Goal: Task Accomplishment & Management: Manage account settings

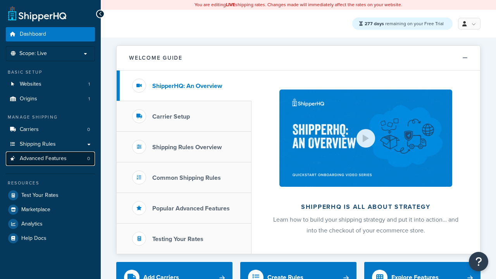
click at [50, 158] on span "Advanced Features" at bounding box center [43, 158] width 47 height 7
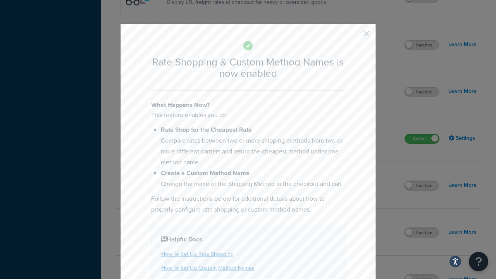
click at [355, 36] on button "button" at bounding box center [355, 36] width 2 height 2
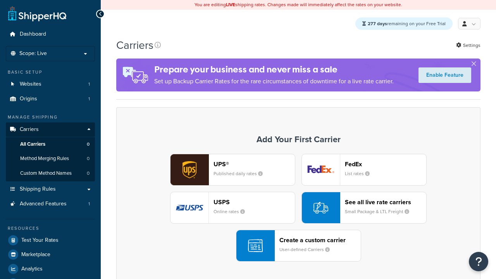
click at [298, 208] on div "UPS® Published daily rates FedEx List rates USPS Online rates See all live rate…" at bounding box center [298, 208] width 348 height 108
click at [364, 208] on div "See all live rate carriers Small Package & LTL Freight" at bounding box center [385, 207] width 81 height 19
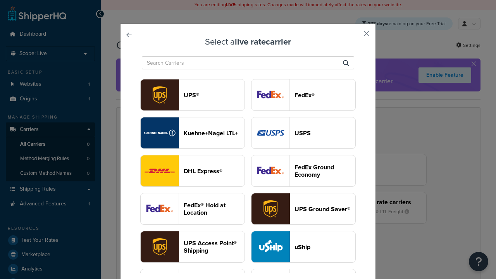
click at [303, 129] on header "USPS" at bounding box center [324, 132] width 61 height 7
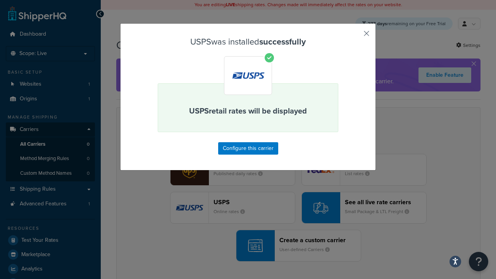
click at [355, 36] on button "button" at bounding box center [355, 36] width 2 height 2
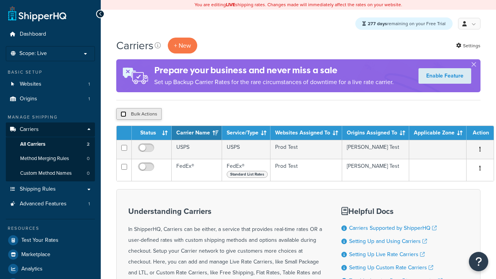
click at [123, 115] on input "checkbox" at bounding box center [123, 114] width 6 height 6
checkbox input "true"
click at [0, 0] on button "Delete" at bounding box center [0, 0] width 0 height 0
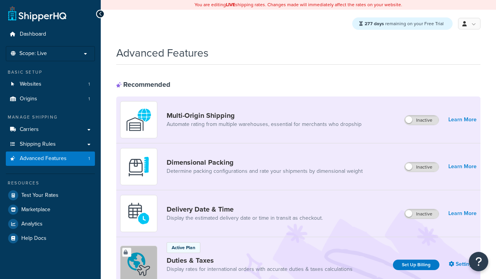
scroll to position [345, 0]
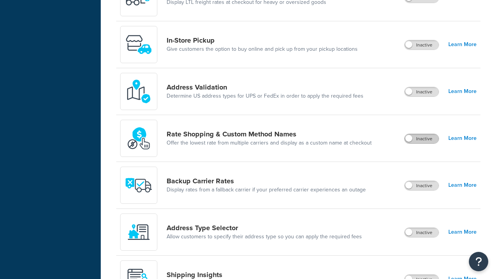
scroll to position [0, 0]
